Goal: Transaction & Acquisition: Book appointment/travel/reservation

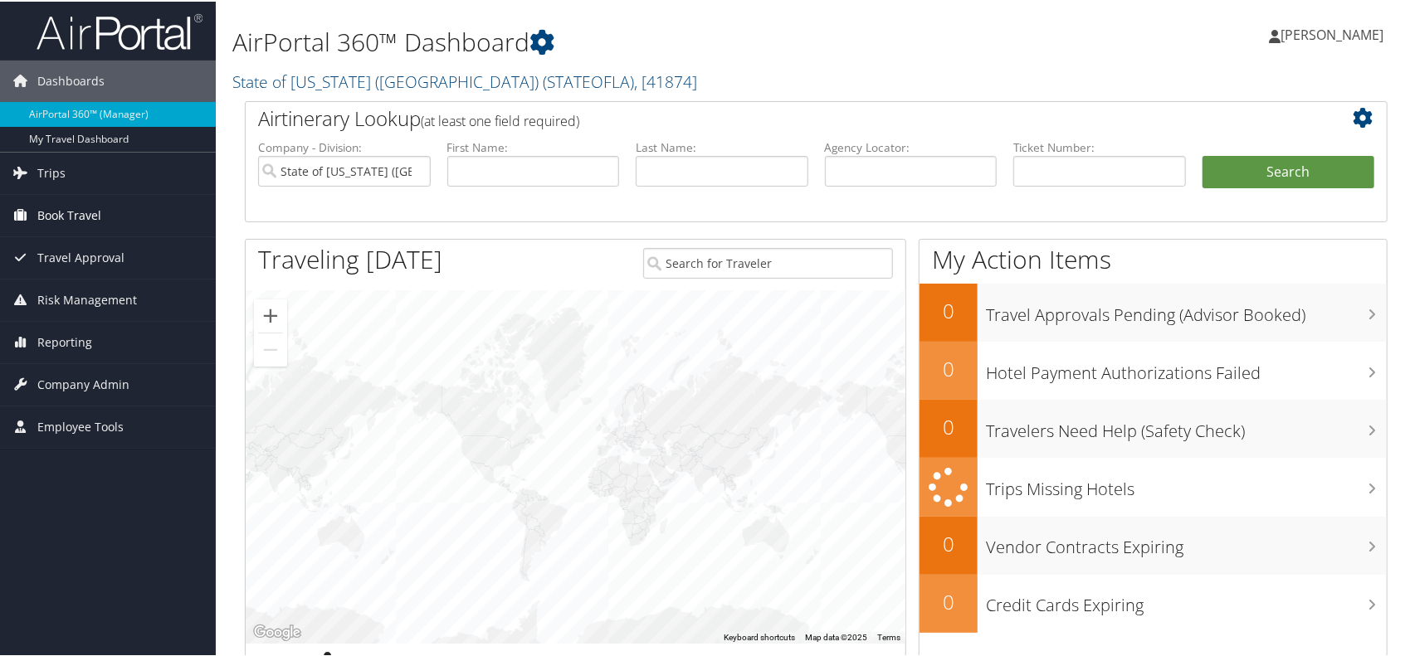
click at [49, 210] on span "Book Travel" at bounding box center [69, 213] width 64 height 41
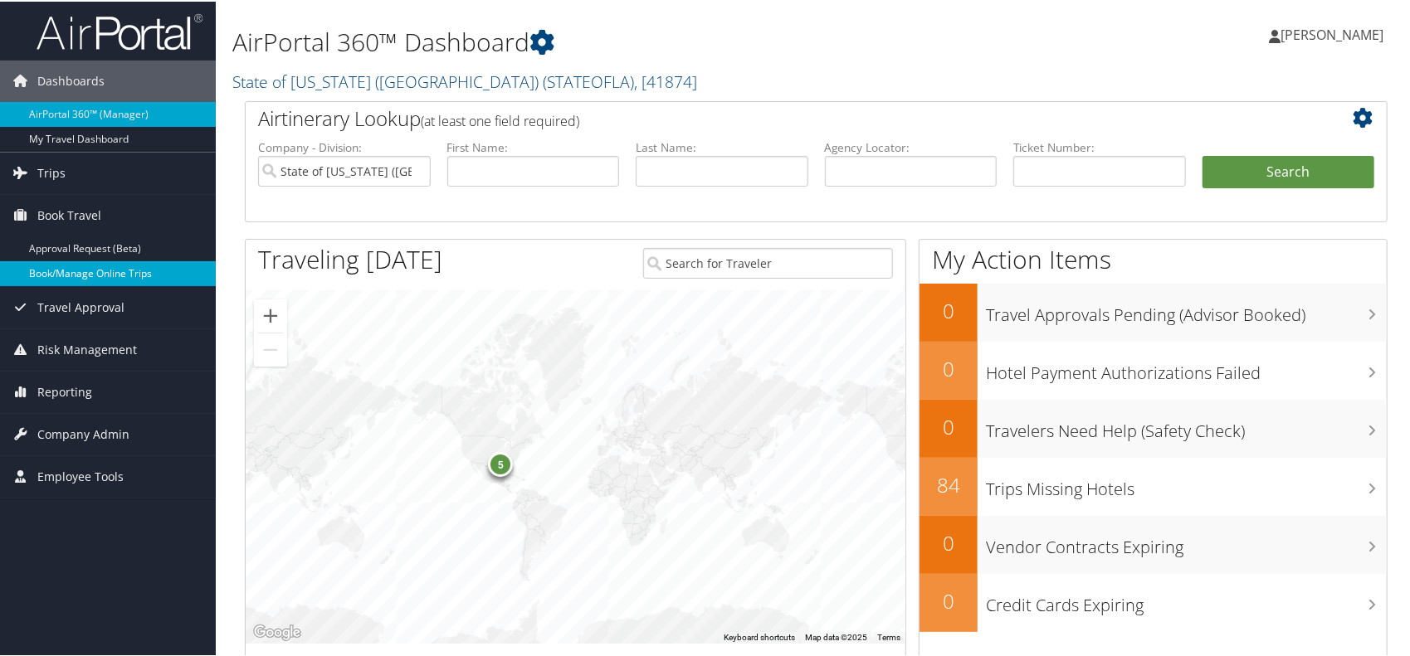
click at [53, 276] on link "Book/Manage Online Trips" at bounding box center [108, 272] width 216 height 25
click at [71, 214] on span "Book Travel" at bounding box center [69, 213] width 64 height 41
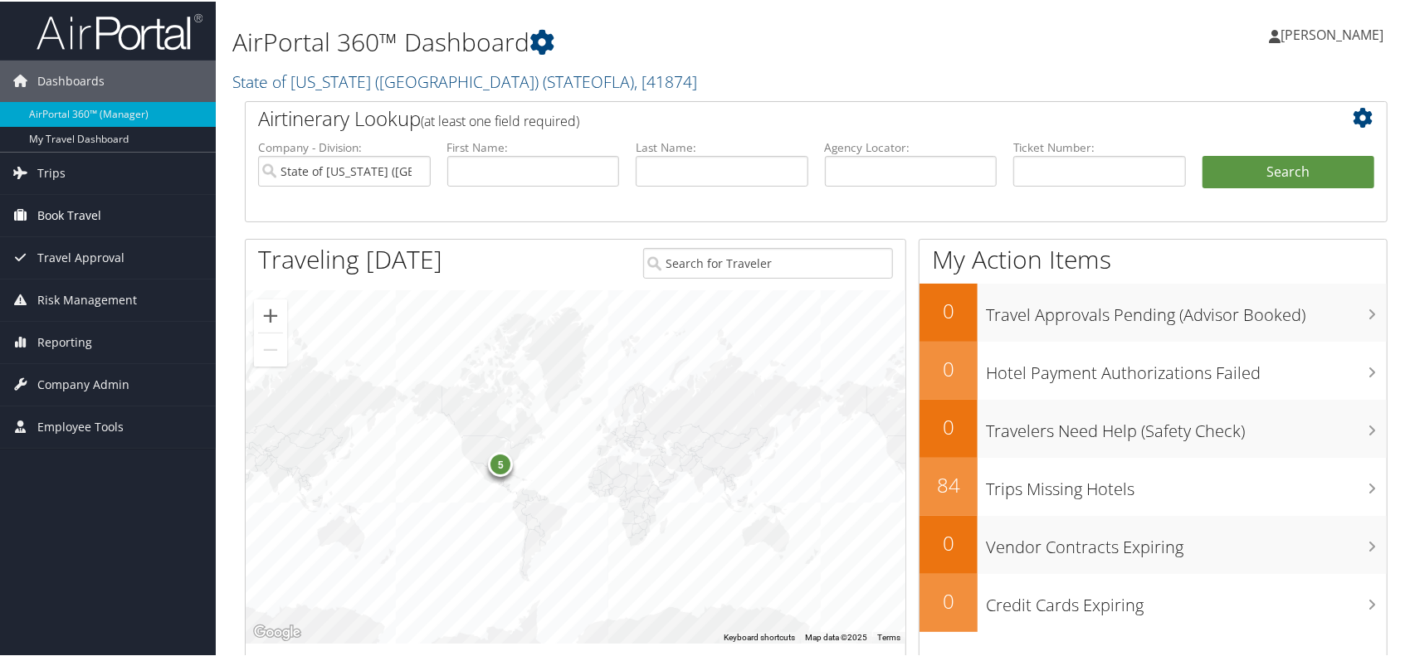
click at [71, 214] on span "Book Travel" at bounding box center [69, 213] width 64 height 41
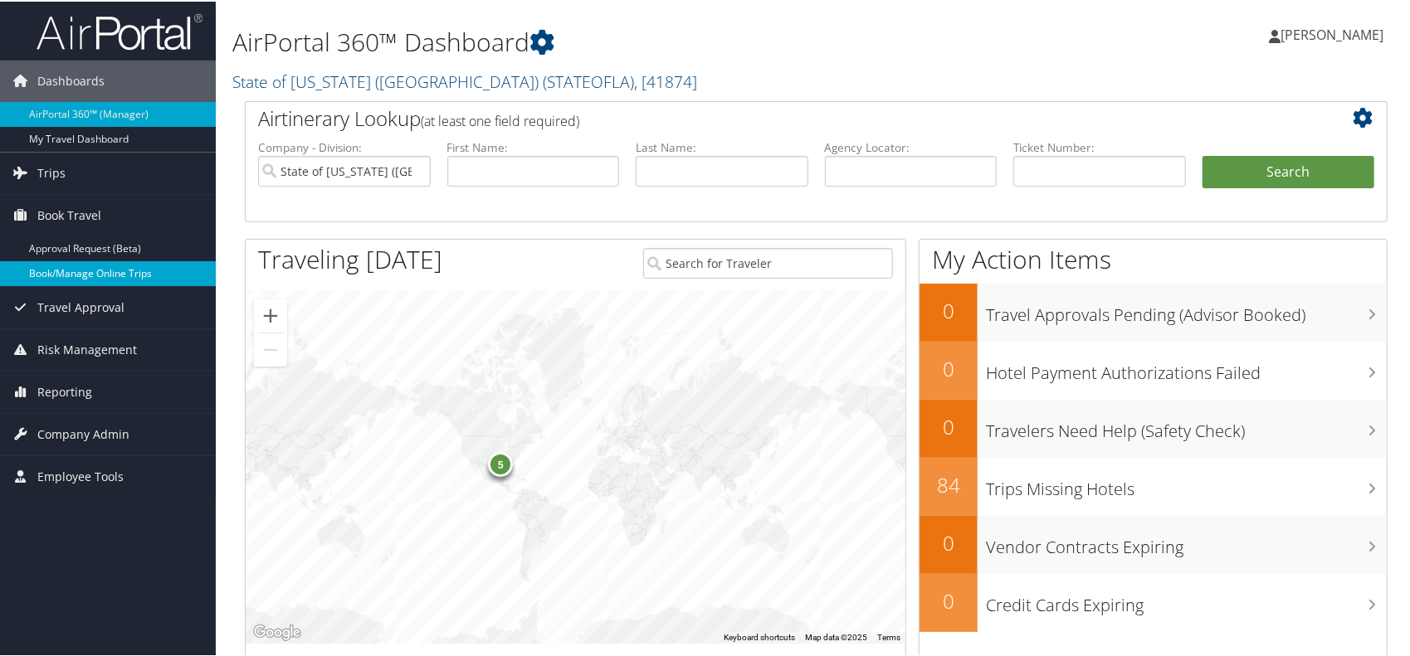
click at [50, 268] on link "Book/Manage Online Trips" at bounding box center [108, 272] width 216 height 25
